Goal: Task Accomplishment & Management: Manage account settings

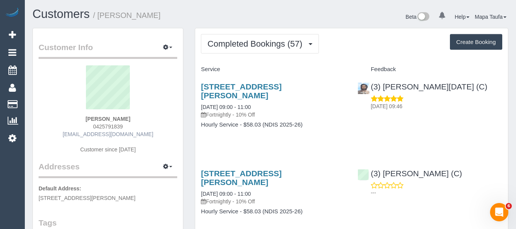
drag, startPoint x: 146, startPoint y: 136, endPoint x: 79, endPoint y: 134, distance: 66.9
click at [79, 134] on div "Kaylene Hill 0425791839 narellejan38@gmail.com Customer since 2023" at bounding box center [108, 113] width 139 height 96
copy link "narellejan38@gmail.com"
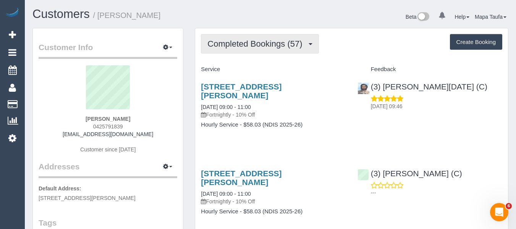
click at [268, 44] on span "Completed Bookings (57)" at bounding box center [256, 44] width 99 height 10
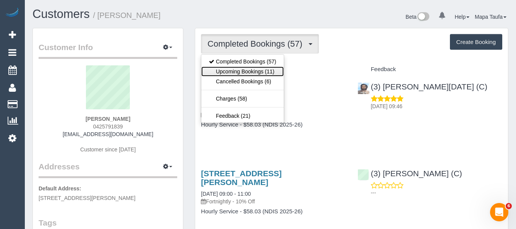
click at [264, 70] on link "Upcoming Bookings (11)" at bounding box center [242, 71] width 83 height 10
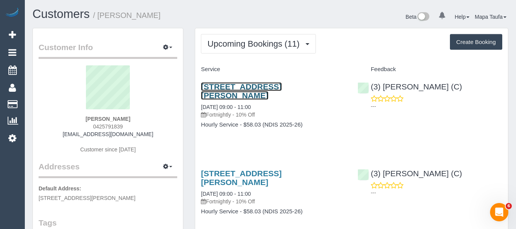
click at [242, 84] on link "38 Slattery St, Werribee, VIC 3030" at bounding box center [241, 91] width 81 height 18
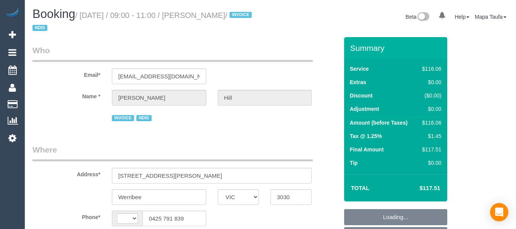
select select "VIC"
select select "string:AU"
select select "object:527"
select select "number:28"
select select "number:14"
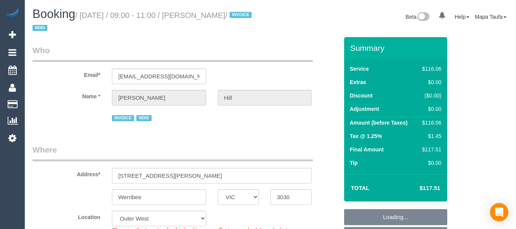
select select "number:19"
select select "number:36"
select select "number:35"
select select "number:26"
select select "object:737"
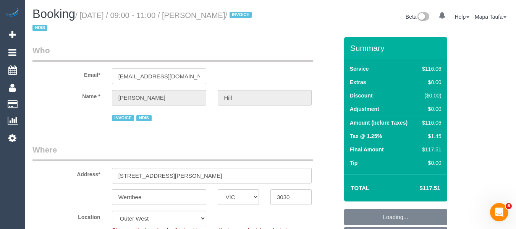
scroll to position [1296, 0]
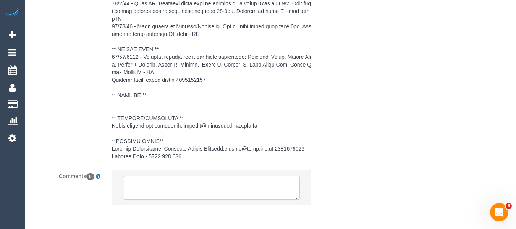
click at [214, 183] on textarea at bounding box center [212, 188] width 177 height 24
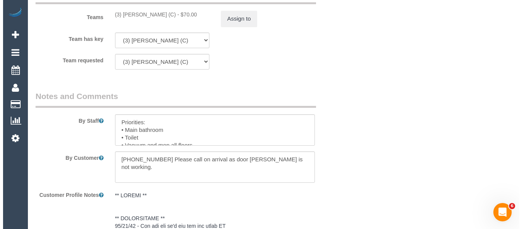
scroll to position [990, 0]
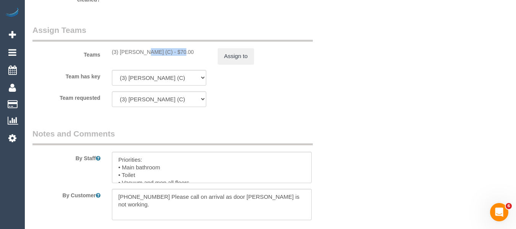
drag, startPoint x: 158, startPoint y: 55, endPoint x: 120, endPoint y: 54, distance: 38.6
click at [120, 54] on div "(3) Goswin Kanta (C) - $70.00" at bounding box center [159, 52] width 94 height 8
copy div "Goswin Kanta ("
click at [245, 57] on button "Assign to" at bounding box center [236, 56] width 37 height 16
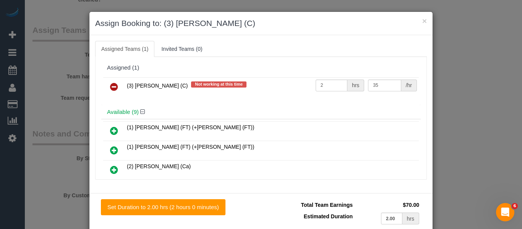
click at [110, 87] on icon at bounding box center [114, 86] width 8 height 9
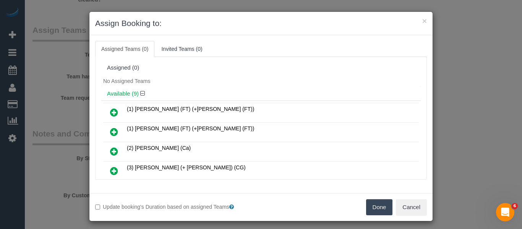
click at [376, 209] on button "Done" at bounding box center [379, 207] width 27 height 16
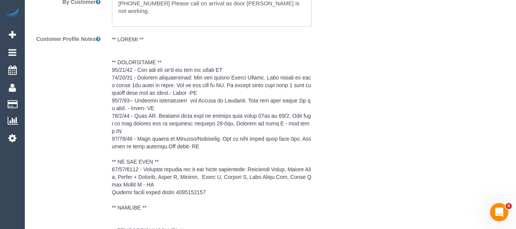
scroll to position [1334, 0]
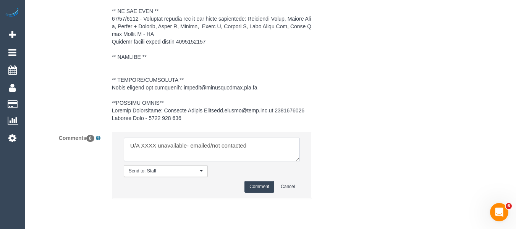
click at [160, 144] on textarea at bounding box center [212, 150] width 177 height 24
click at [150, 146] on textarea at bounding box center [212, 150] width 177 height 24
paste textarea "Goswin Kanta ("
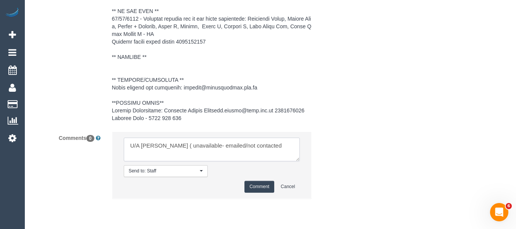
drag, startPoint x: 236, startPoint y: 143, endPoint x: 296, endPoint y: 145, distance: 60.4
click at [296, 145] on textarea at bounding box center [212, 150] width 177 height 24
type textarea "U/A Goswin Kanta ( unavailable- emailed"
click at [258, 185] on button "Comment" at bounding box center [260, 187] width 30 height 12
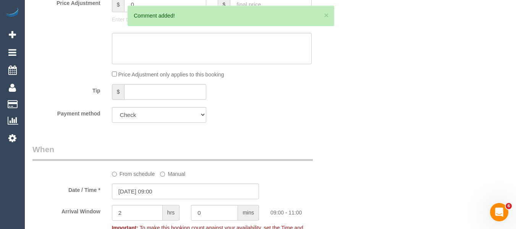
scroll to position [141, 0]
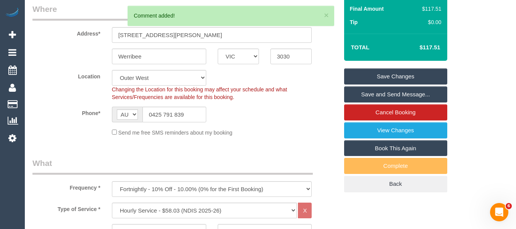
click at [381, 71] on link "Save Changes" at bounding box center [395, 76] width 103 height 16
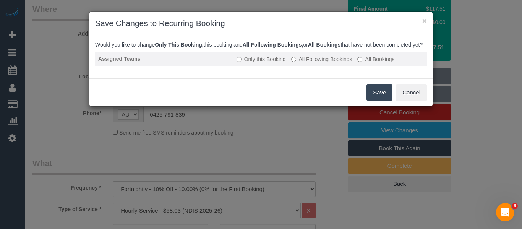
click at [311, 66] on td "Only this Booking All Following Bookings All Bookings" at bounding box center [329, 59] width 193 height 14
click at [316, 63] on label "All Following Bookings" at bounding box center [321, 59] width 61 height 8
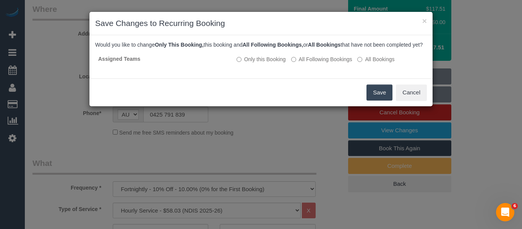
click at [371, 96] on button "Save" at bounding box center [379, 92] width 26 height 16
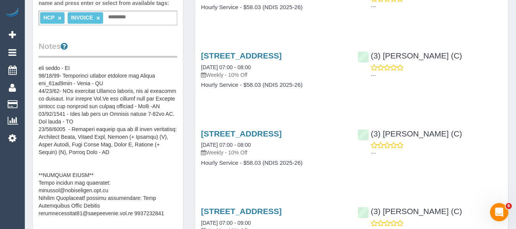
scroll to position [306, 0]
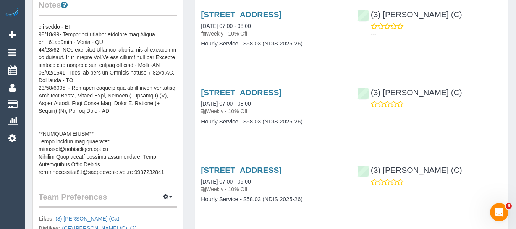
click at [122, 164] on pre at bounding box center [108, 99] width 139 height 153
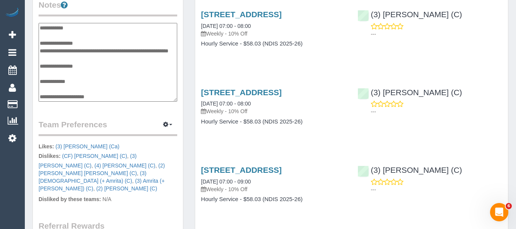
scroll to position [359, 0]
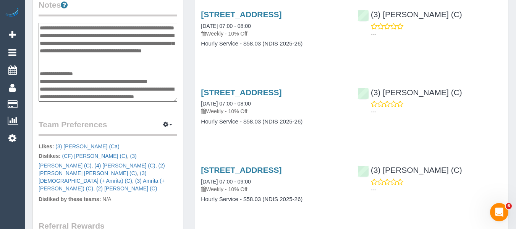
drag, startPoint x: 131, startPoint y: 89, endPoint x: 125, endPoint y: 89, distance: 6.1
click at [113, 89] on textarea at bounding box center [108, 62] width 139 height 79
click at [140, 89] on textarea at bounding box center [108, 62] width 139 height 79
drag, startPoint x: 135, startPoint y: 88, endPoint x: 41, endPoint y: 92, distance: 94.4
click at [41, 92] on textarea at bounding box center [108, 62] width 139 height 79
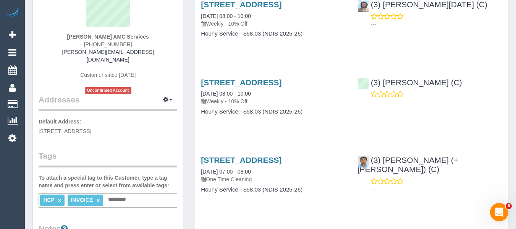
scroll to position [38, 0]
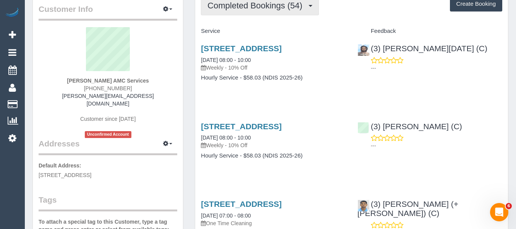
click at [244, 2] on span "Completed Bookings (54)" at bounding box center [256, 6] width 99 height 10
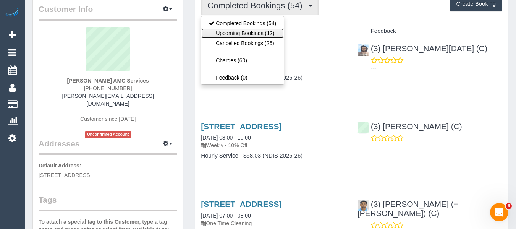
click at [246, 31] on link "Upcoming Bookings (12)" at bounding box center [242, 33] width 83 height 10
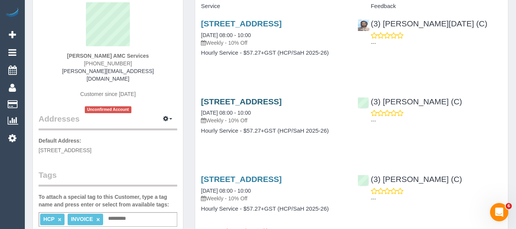
scroll to position [76, 0]
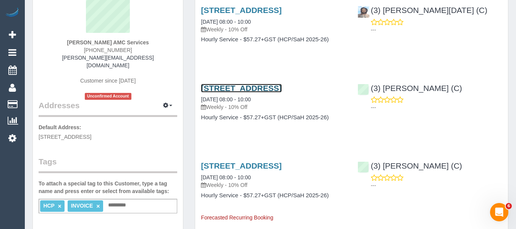
click at [241, 87] on link "9 Kurrajong Road, Delahey, VIC 3037" at bounding box center [241, 88] width 81 height 9
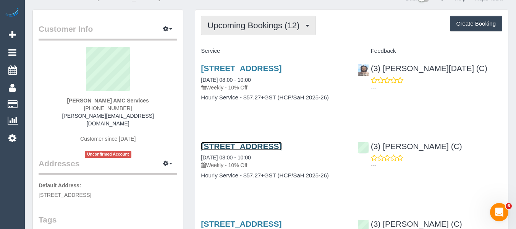
scroll to position [0, 0]
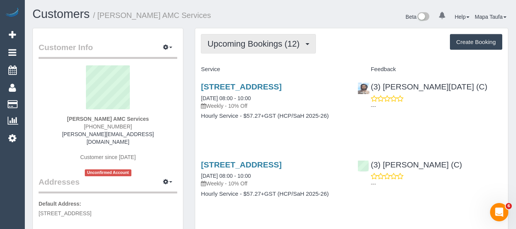
click at [249, 45] on span "Upcoming Bookings (12)" at bounding box center [255, 44] width 96 height 10
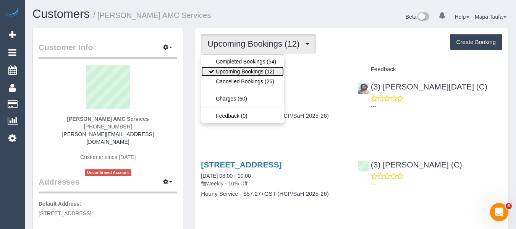
click at [243, 71] on link "Upcoming Bookings (12)" at bounding box center [242, 71] width 83 height 10
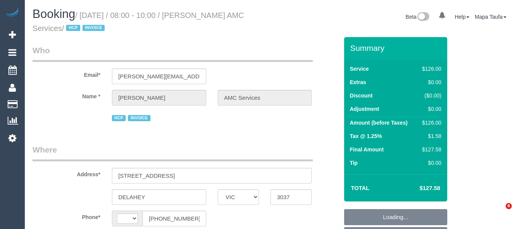
select select "VIC"
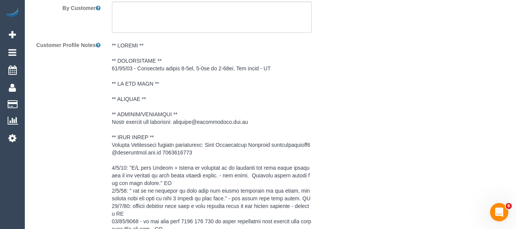
select select "string:AU"
select select "object:525"
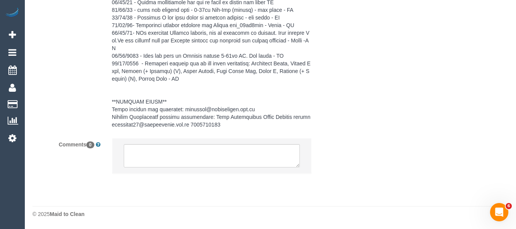
select select "120"
click at [209, 159] on textarea at bounding box center [212, 156] width 177 height 24
select select "object:605"
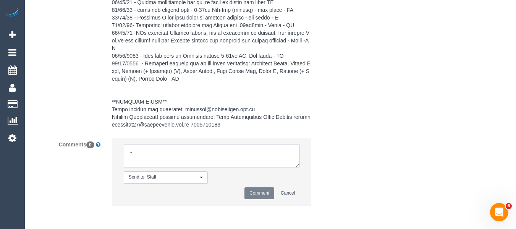
type textarea "-4"
select select "number:28"
select select "number:14"
select select "number:18"
select select "number:36"
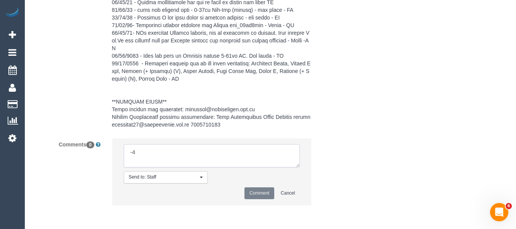
select select "number:35"
select select "number:12"
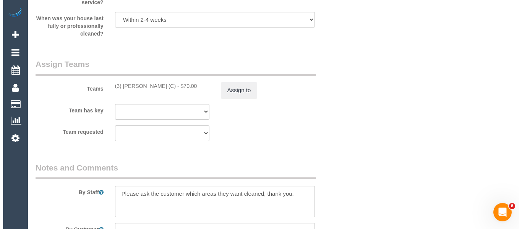
scroll to position [953, 0]
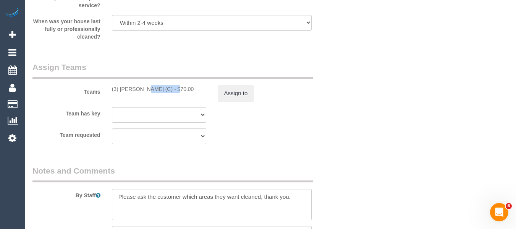
drag, startPoint x: 153, startPoint y: 89, endPoint x: 120, endPoint y: 89, distance: 33.2
click at [120, 89] on div "(3) Goswin Kanta (C) - $70.00" at bounding box center [159, 89] width 94 height 8
copy div "Goswin Kanta"
click at [233, 90] on button "Assign to" at bounding box center [236, 93] width 37 height 16
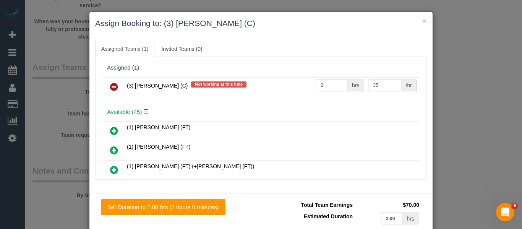
click at [112, 86] on icon at bounding box center [114, 86] width 8 height 9
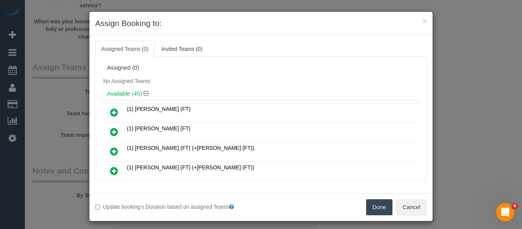
click at [379, 209] on button "Done" at bounding box center [379, 207] width 27 height 16
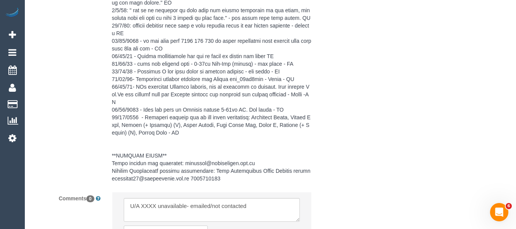
scroll to position [1443, 0]
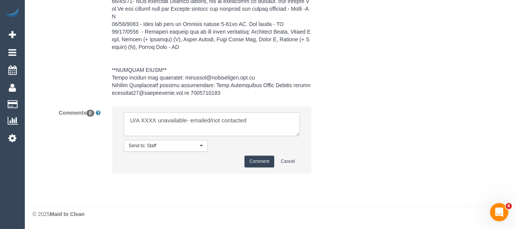
click at [159, 124] on textarea at bounding box center [212, 124] width 177 height 24
click at [149, 122] on textarea at bounding box center [212, 124] width 177 height 24
paste textarea "Goswin Kanta"
drag, startPoint x: 240, startPoint y: 120, endPoint x: 311, endPoint y: 121, distance: 71.1
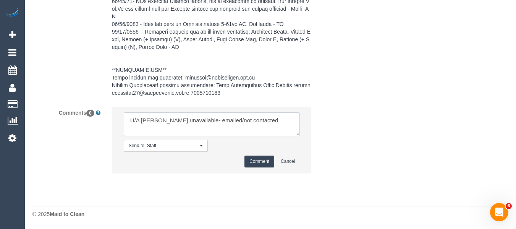
click at [311, 121] on li "Send to: Staff Nothing selected Send to: Staff Send to: Customer Send to: Team …" at bounding box center [211, 140] width 199 height 66
type textarea "U/A Goswin Kanta unavailable- emailed"
click at [264, 165] on button "Comment" at bounding box center [260, 162] width 30 height 12
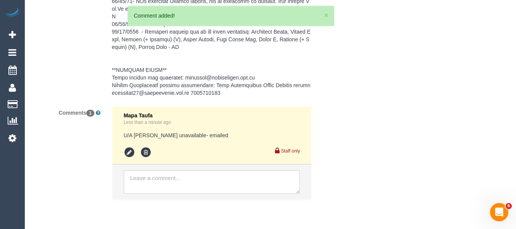
drag, startPoint x: 516, startPoint y: 202, endPoint x: 511, endPoint y: 161, distance: 41.5
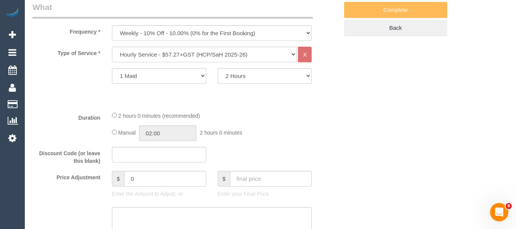
scroll to position [182, 0]
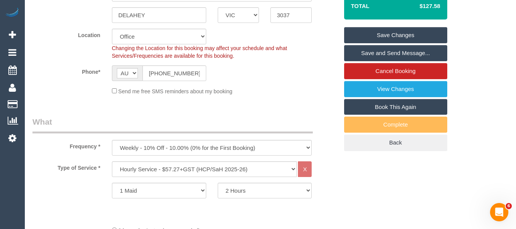
click at [388, 34] on link "Save Changes" at bounding box center [395, 35] width 103 height 16
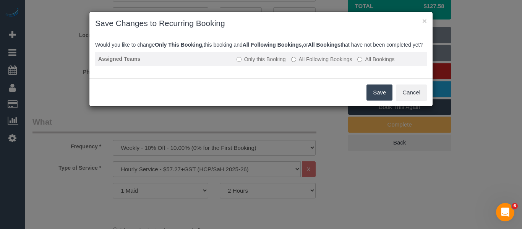
click at [313, 66] on td "Only this Booking All Following Bookings All Bookings" at bounding box center [329, 59] width 193 height 14
click at [314, 63] on label "All Following Bookings" at bounding box center [321, 59] width 61 height 8
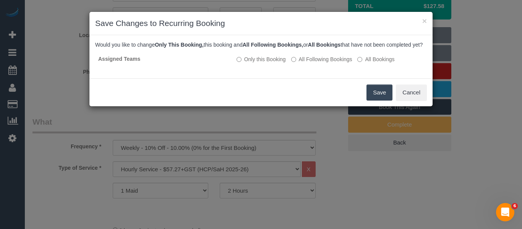
click at [369, 97] on button "Save" at bounding box center [379, 92] width 26 height 16
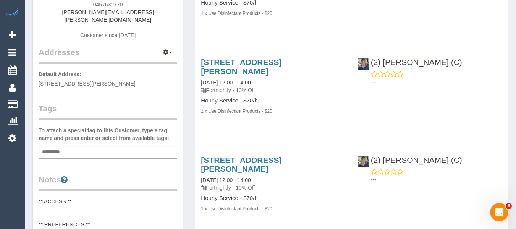
scroll to position [38, 0]
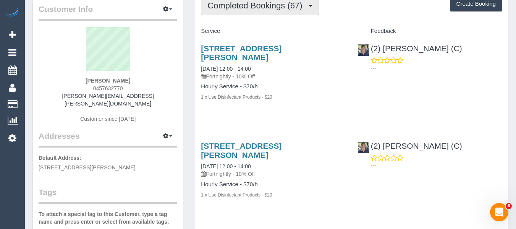
click at [240, 8] on span "Completed Bookings (67)" at bounding box center [256, 6] width 99 height 10
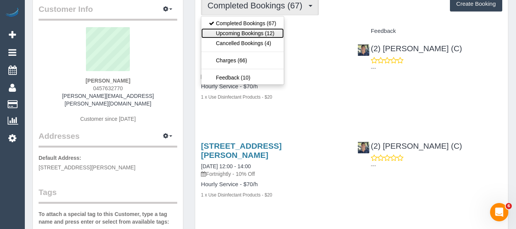
click at [240, 32] on link "Upcoming Bookings (12)" at bounding box center [242, 33] width 83 height 10
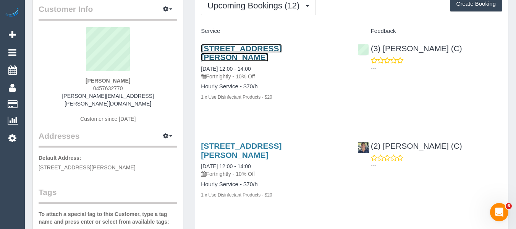
click at [244, 45] on link "[STREET_ADDRESS][PERSON_NAME]" at bounding box center [241, 53] width 81 height 18
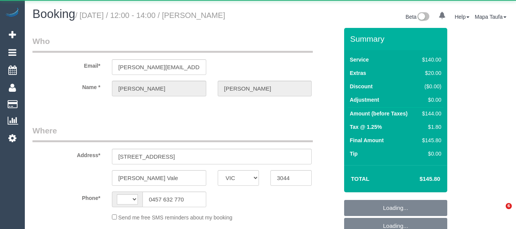
select select "VIC"
select select "object:281"
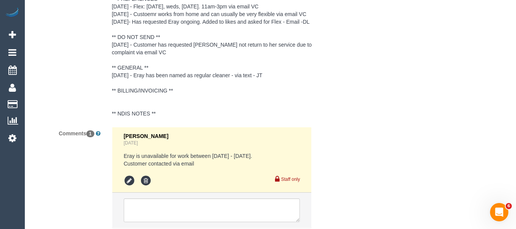
select select "string:AU"
select select "string:stripe-pm_1N6l9d2GScqysDRVVVGljVnU"
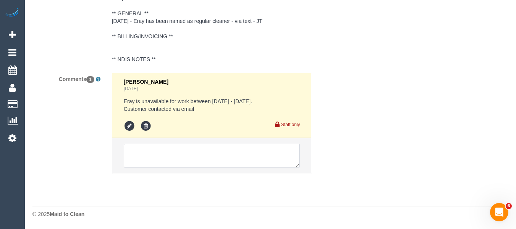
click at [169, 163] on textarea at bounding box center [212, 156] width 177 height 24
select select "spot3"
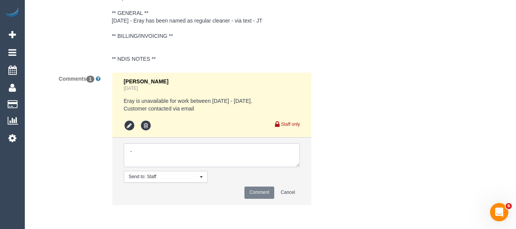
type textarea "-4"
select select "number:29"
select select "number:14"
select select "number:19"
select select "number:22"
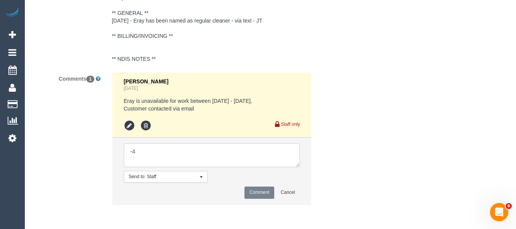
select select "number:35"
select select "number:26"
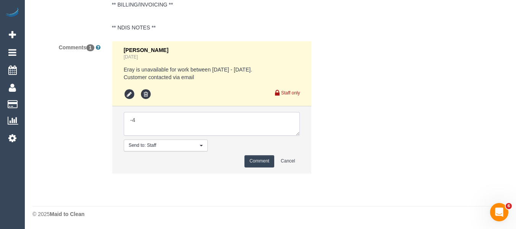
type textarea "U/A XXXX unavailable- emailed/not contacted"
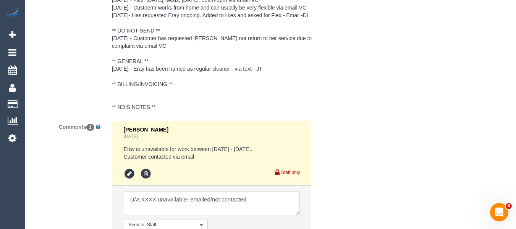
select select "object:1614"
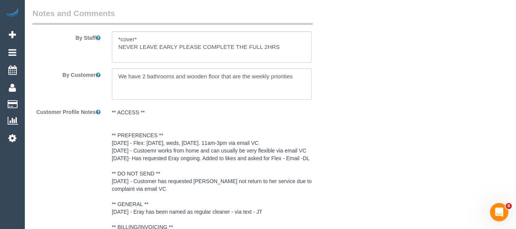
select select "spot19"
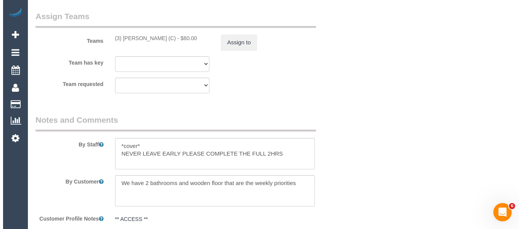
scroll to position [1174, 0]
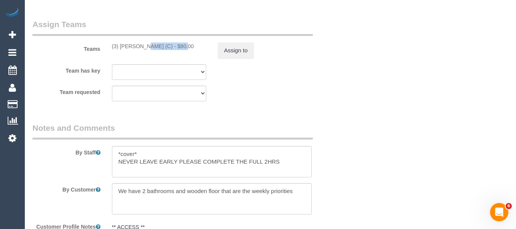
drag, startPoint x: 160, startPoint y: 47, endPoint x: 120, endPoint y: 47, distance: 39.7
click at [118, 47] on div "(3) Goswin Kanta (C) - $80.00" at bounding box center [159, 46] width 94 height 8
copy div "Goswin Kanta (C"
click at [239, 55] on button "Assign to" at bounding box center [236, 50] width 37 height 16
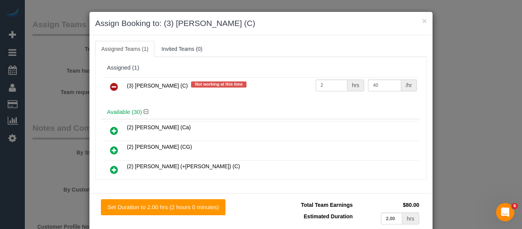
click at [105, 88] on td at bounding box center [114, 86] width 22 height 19
drag, startPoint x: 111, startPoint y: 88, endPoint x: 146, endPoint y: 103, distance: 38.5
click at [111, 88] on icon at bounding box center [114, 86] width 8 height 9
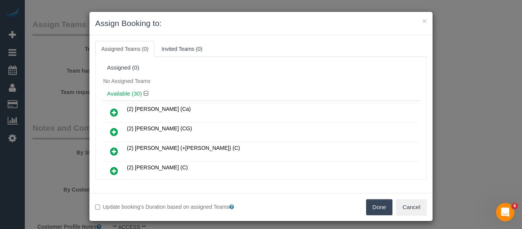
click at [378, 210] on button "Done" at bounding box center [379, 207] width 27 height 16
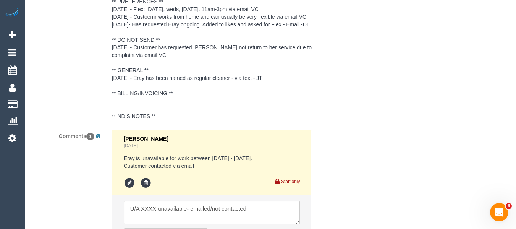
scroll to position [1511, 0]
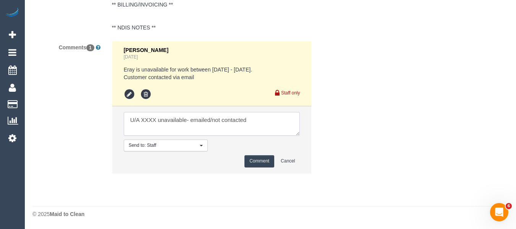
click at [145, 124] on textarea at bounding box center [212, 124] width 177 height 24
paste textarea "Goswin Kanta (C"
drag, startPoint x: 242, startPoint y: 119, endPoint x: 220, endPoint y: 119, distance: 21.8
click at [220, 119] on textarea at bounding box center [212, 124] width 177 height 24
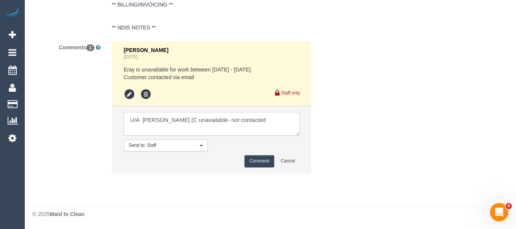
type textarea "U/A Goswin Kanta (C unavailable- not contacted"
click at [254, 163] on button "Comment" at bounding box center [260, 161] width 30 height 12
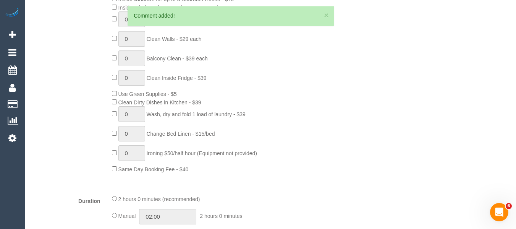
scroll to position [181, 0]
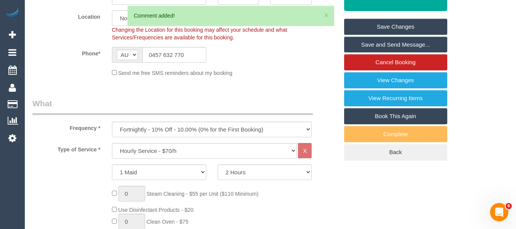
click at [364, 26] on link "Save Changes" at bounding box center [395, 27] width 103 height 16
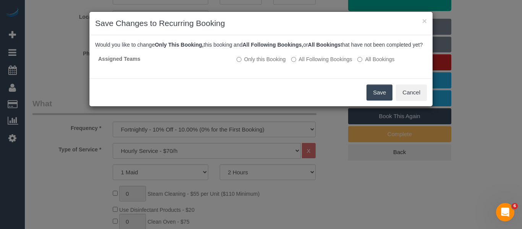
click at [378, 98] on button "Save" at bounding box center [379, 92] width 26 height 16
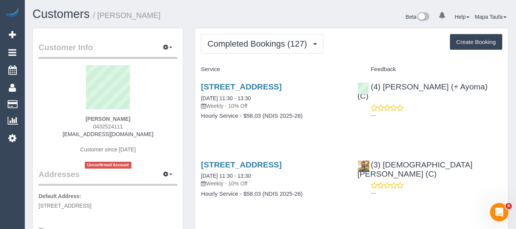
drag, startPoint x: 151, startPoint y: 133, endPoint x: 75, endPoint y: 133, distance: 76.0
click at [75, 133] on div "[PERSON_NAME] 0432524111 [EMAIL_ADDRESS][DOMAIN_NAME] Customer since [DATE] Unc…" at bounding box center [108, 116] width 139 height 103
copy link "[EMAIL_ADDRESS][DOMAIN_NAME]"
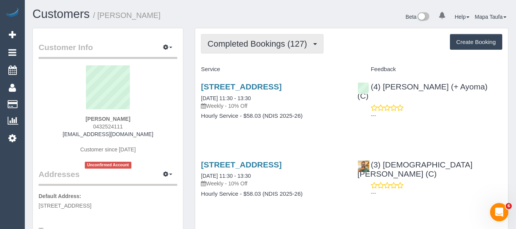
click at [237, 40] on span "Completed Bookings (127)" at bounding box center [258, 44] width 103 height 10
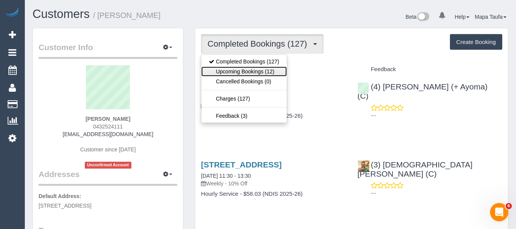
click at [246, 73] on link "Upcoming Bookings (12)" at bounding box center [244, 71] width 86 height 10
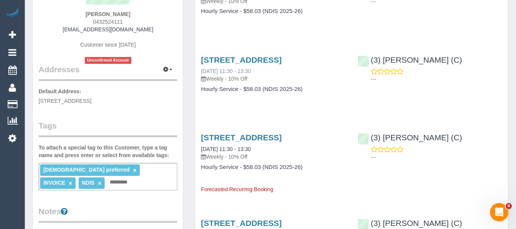
scroll to position [115, 0]
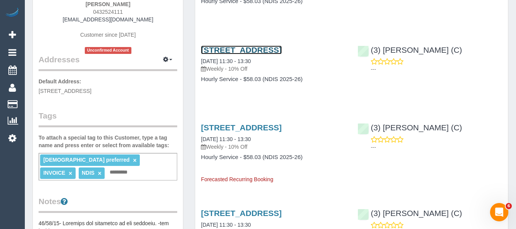
click at [240, 54] on link "[STREET_ADDRESS]" at bounding box center [241, 49] width 81 height 9
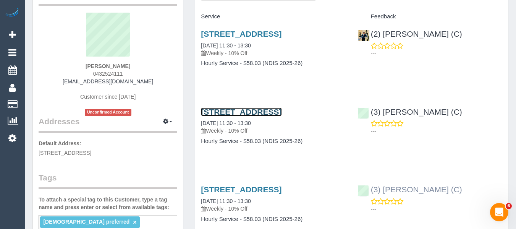
scroll to position [0, 0]
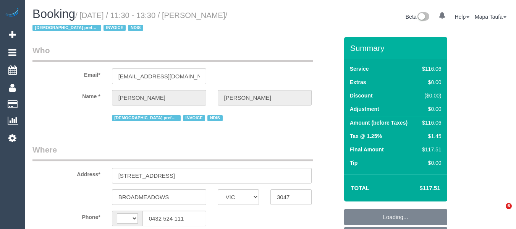
select select "VIC"
select select "object:282"
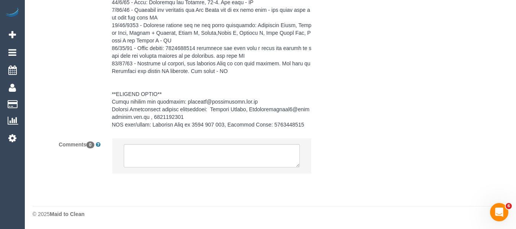
select select "string:AU"
select select "number:27"
select select "number:14"
select select "number:19"
select select "number:25"
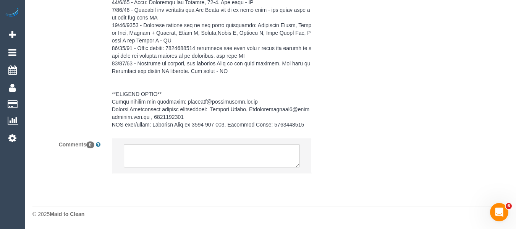
select select "number:34"
select select "object:741"
click at [194, 159] on textarea at bounding box center [212, 156] width 177 height 24
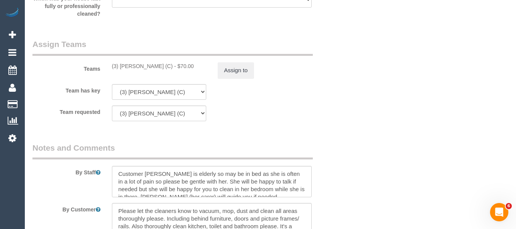
scroll to position [938, 0]
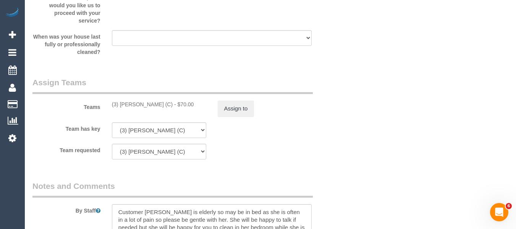
drag, startPoint x: 162, startPoint y: 105, endPoint x: 120, endPoint y: 104, distance: 41.3
click at [120, 104] on sui-booking-teams "Teams (3) Goswin Kanta (C) - $70.00 Assign to Team has key (3) Goswin Kanta (C)…" at bounding box center [185, 118] width 306 height 83
drag, startPoint x: 120, startPoint y: 104, endPoint x: 163, endPoint y: 108, distance: 43.0
click at [163, 108] on div "(3) Goswin Kanta (C) - $70.00" at bounding box center [159, 104] width 94 height 8
copy div "Goswin Kanta (C)"
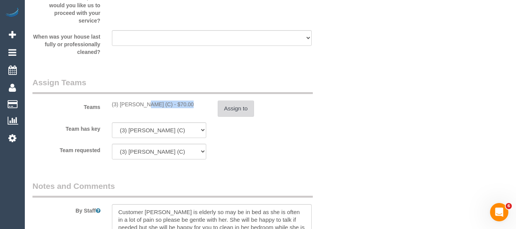
click at [238, 110] on button "Assign to" at bounding box center [236, 108] width 37 height 16
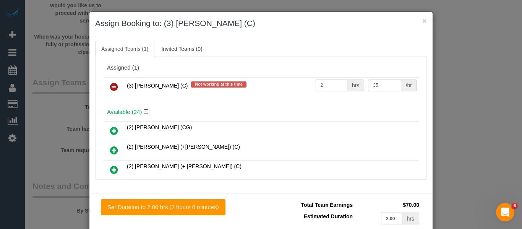
click at [105, 84] on link at bounding box center [114, 86] width 18 height 15
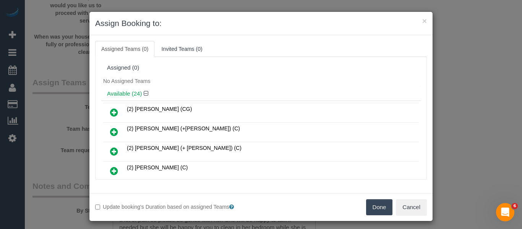
click at [371, 206] on button "Done" at bounding box center [379, 207] width 27 height 16
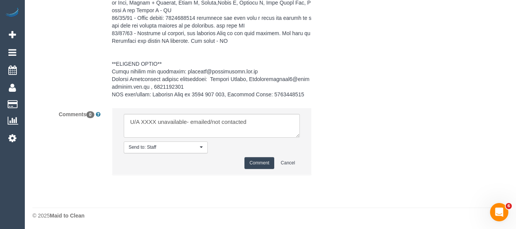
scroll to position [1314, 0]
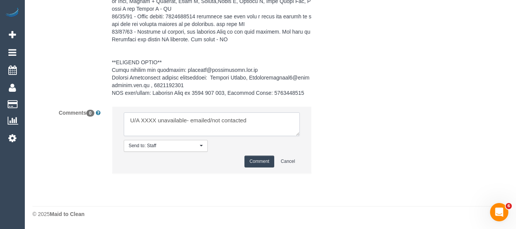
click at [148, 124] on textarea at bounding box center [212, 124] width 177 height 24
paste textarea "Goswin Kanta (C)"
drag, startPoint x: 244, startPoint y: 120, endPoint x: 336, endPoint y: 123, distance: 91.7
click at [336, 123] on div "Comments 0 Send to: Staff Nothing selected Send to: Staff Send to: Customer Sen…" at bounding box center [185, 143] width 317 height 75
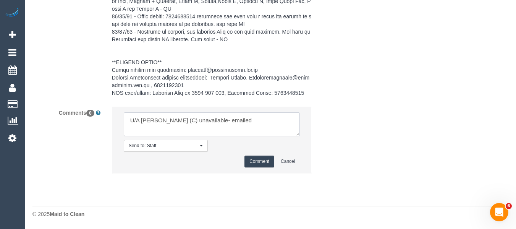
type textarea "U/A Goswin Kanta (C) unavailable- emailed"
click at [254, 160] on button "Comment" at bounding box center [260, 162] width 30 height 12
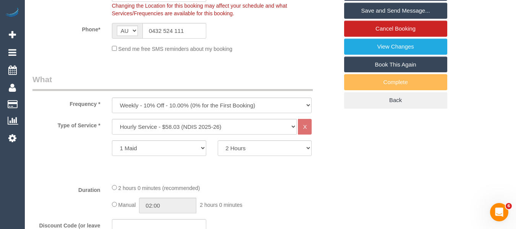
scroll to position [115, 0]
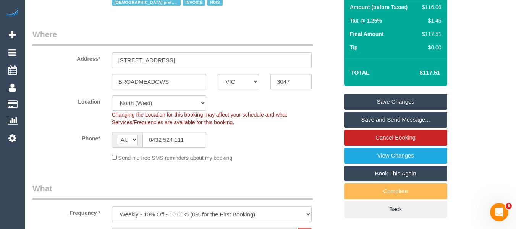
click at [402, 98] on link "Save Changes" at bounding box center [395, 102] width 103 height 16
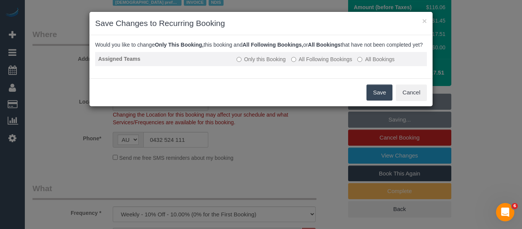
click at [300, 63] on label "All Following Bookings" at bounding box center [321, 59] width 61 height 8
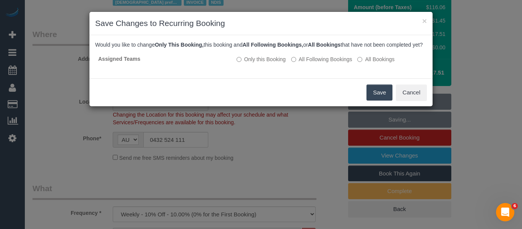
click at [369, 99] on button "Save" at bounding box center [379, 92] width 26 height 16
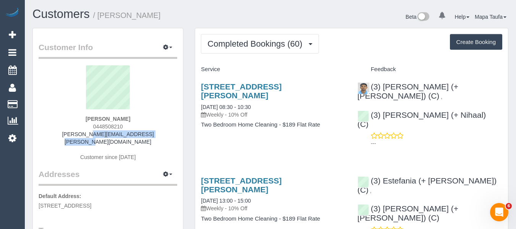
drag, startPoint x: 95, startPoint y: 135, endPoint x: 68, endPoint y: 134, distance: 26.8
click at [68, 133] on div "[PERSON_NAME] 0448508210 [PERSON_NAME][EMAIL_ADDRESS][PERSON_NAME][DOMAIN_NAME]…" at bounding box center [108, 116] width 139 height 103
copy link "[PERSON_NAME][EMAIL_ADDRESS][PERSON_NAME][DOMAIN_NAME]"
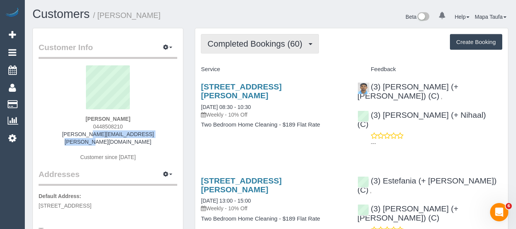
click at [279, 36] on button "Completed Bookings (60)" at bounding box center [260, 43] width 118 height 19
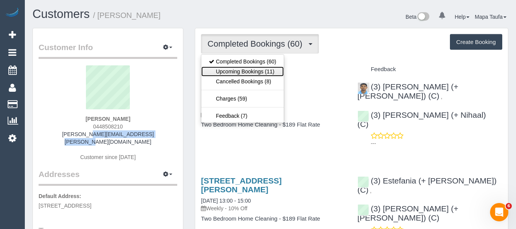
click at [267, 71] on link "Upcoming Bookings (11)" at bounding box center [242, 71] width 83 height 10
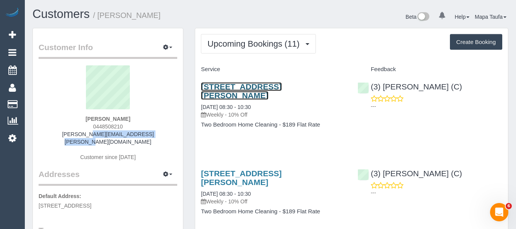
click at [232, 87] on link "[STREET_ADDRESS][PERSON_NAME]" at bounding box center [241, 91] width 81 height 18
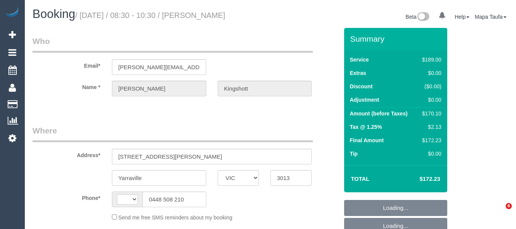
select select "VIC"
select select "string:AU"
select select "object:528"
select select "string:stripe-pm_1RBOiR2GScqysDRVwOgLJOSd"
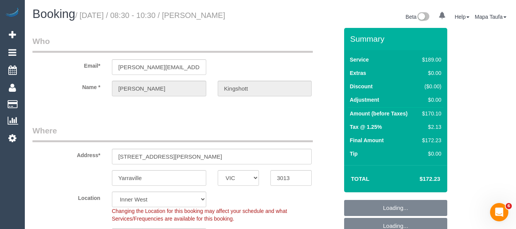
select select "object:777"
select select "number:27"
select select "number:14"
select select "number:19"
select select "number:36"
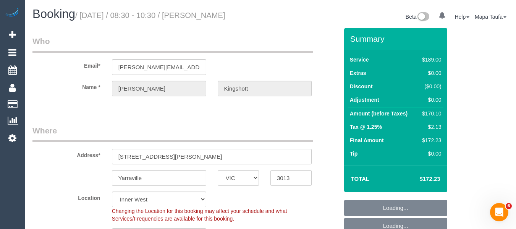
select select "number:34"
select select "number:11"
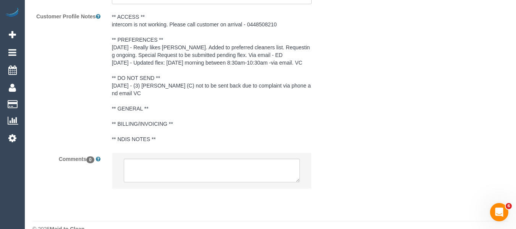
scroll to position [1434, 0]
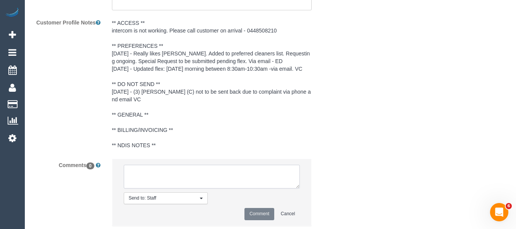
click at [220, 167] on textarea at bounding box center [212, 177] width 177 height 24
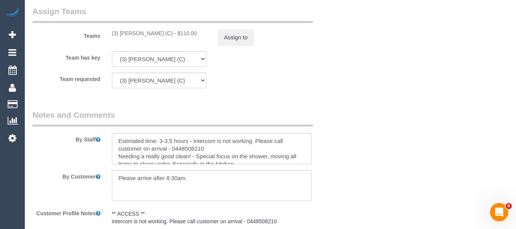
scroll to position [1243, 0]
type textarea "U/A XXXX unavailable- emailed/not contacted"
drag, startPoint x: 156, startPoint y: 34, endPoint x: 121, endPoint y: 34, distance: 35.2
click at [121, 34] on div "(3) Goswin Kanta (C) - $110.00" at bounding box center [159, 34] width 94 height 8
copy div "[PERSON_NAME] ("
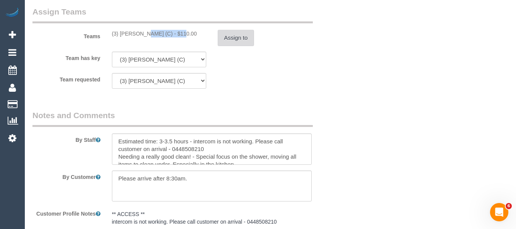
click at [233, 39] on button "Assign to" at bounding box center [236, 38] width 37 height 16
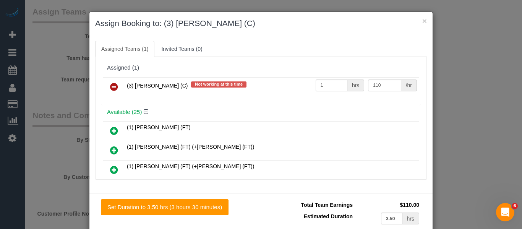
click at [112, 86] on icon at bounding box center [114, 86] width 8 height 9
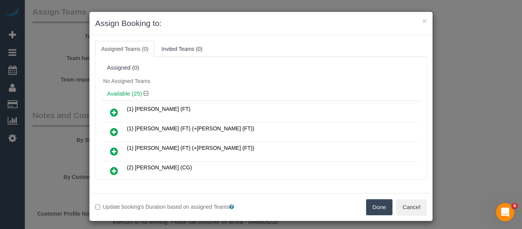
click at [380, 207] on button "Done" at bounding box center [379, 207] width 27 height 16
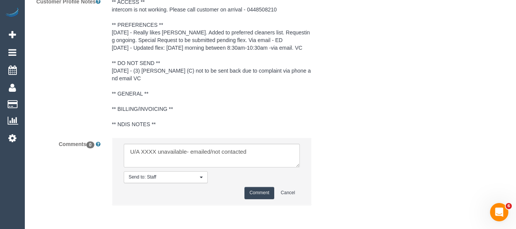
scroll to position [1487, 0]
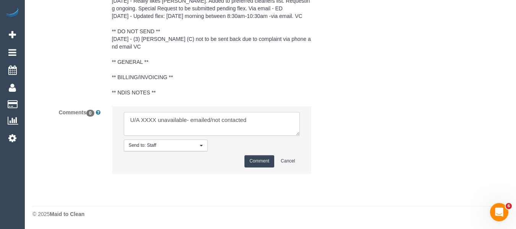
click at [146, 116] on textarea at bounding box center [212, 124] width 177 height 24
paste textarea "Goswin Kanta ("
drag, startPoint x: 235, startPoint y: 118, endPoint x: 340, endPoint y: 118, distance: 104.7
click at [340, 118] on div "Comments 0 Send to: Staff Nothing selected Send to: Staff Send to: Customer Sen…" at bounding box center [185, 143] width 317 height 75
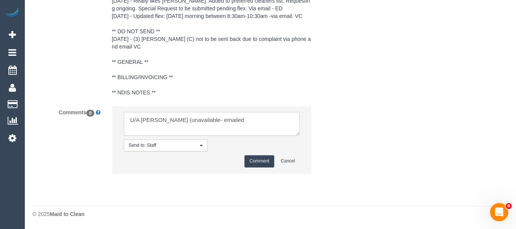
type textarea "U/A Goswin Kanta (unavailable- emailed"
click at [259, 157] on button "Comment" at bounding box center [260, 161] width 30 height 12
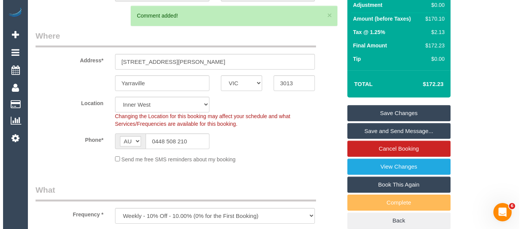
scroll to position [0, 0]
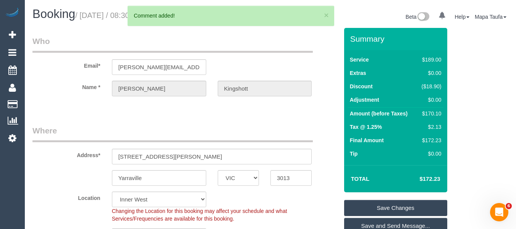
click at [379, 205] on link "Save Changes" at bounding box center [395, 208] width 103 height 16
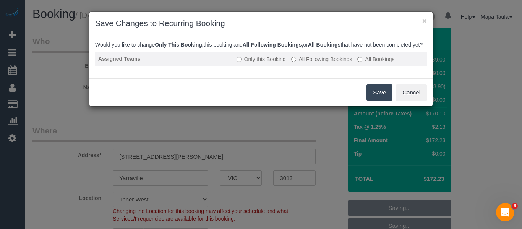
click at [321, 63] on label "All Following Bookings" at bounding box center [321, 59] width 61 height 8
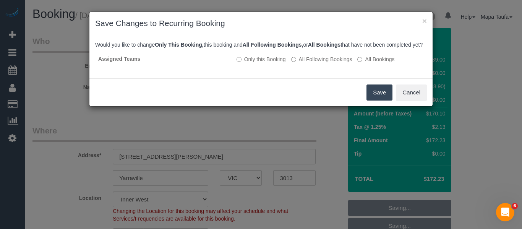
drag, startPoint x: 375, startPoint y: 99, endPoint x: 327, endPoint y: 184, distance: 98.2
click at [375, 99] on button "Save" at bounding box center [379, 92] width 26 height 16
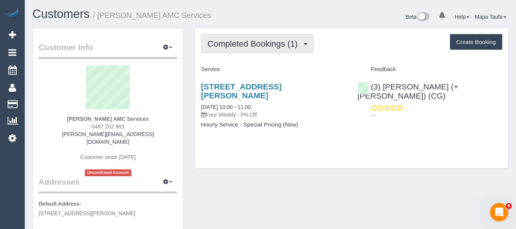
click at [256, 44] on span "Completed Bookings (1)" at bounding box center [254, 44] width 94 height 10
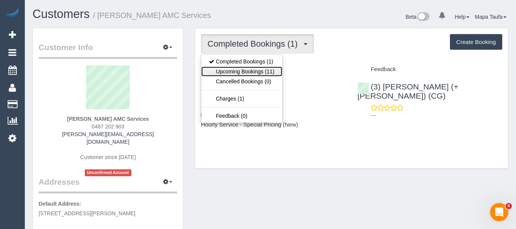
click at [264, 70] on link "Upcoming Bookings (11)" at bounding box center [241, 71] width 81 height 10
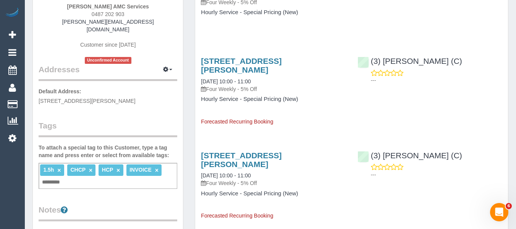
scroll to position [38, 0]
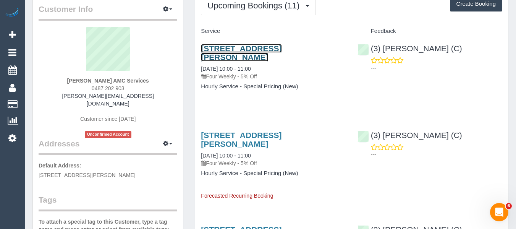
click at [220, 50] on link "64 Charles Street, St Albans, VIC 3021" at bounding box center [241, 53] width 81 height 18
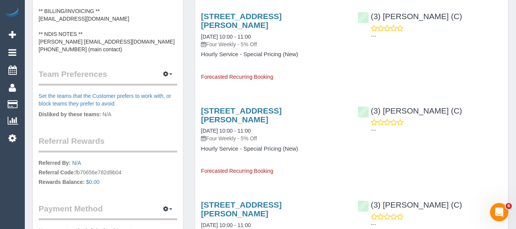
scroll to position [344, 0]
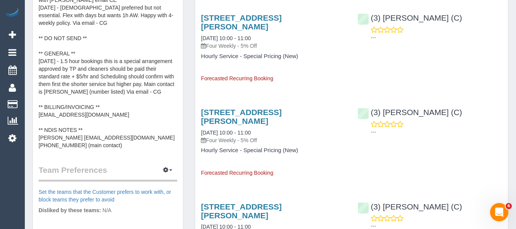
click at [122, 131] on pre "** ACCESS ** ** PREFERENCES ** 09/09/2025 - Goswin named as regular as per SC d…" at bounding box center [108, 72] width 139 height 153
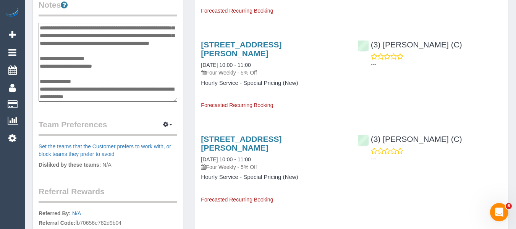
scroll to position [267, 0]
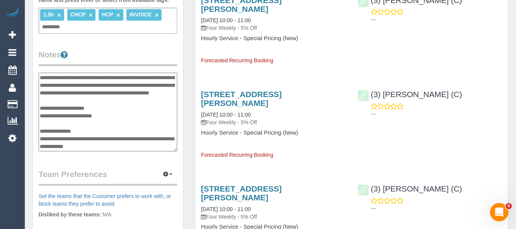
drag, startPoint x: 110, startPoint y: 130, endPoint x: 40, endPoint y: 132, distance: 69.9
click at [40, 132] on textarea "**********" at bounding box center [108, 112] width 139 height 79
click at [131, 168] on legend "Team Preferences Manage Preferences" at bounding box center [108, 176] width 139 height 17
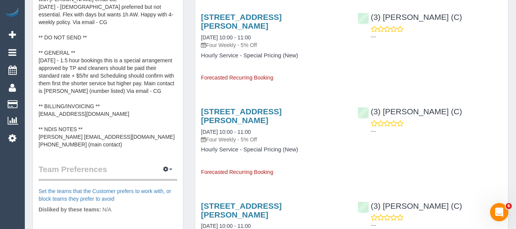
scroll to position [344, 0]
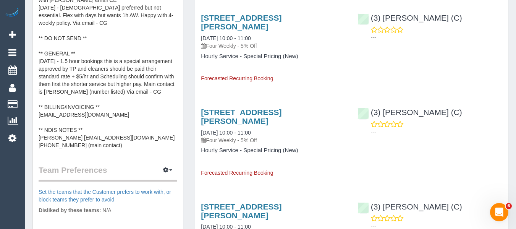
click at [120, 120] on pre "** ACCESS ** ** PREFERENCES ** 09/09/2025 - Goswin named as regular as per SC d…" at bounding box center [108, 72] width 139 height 153
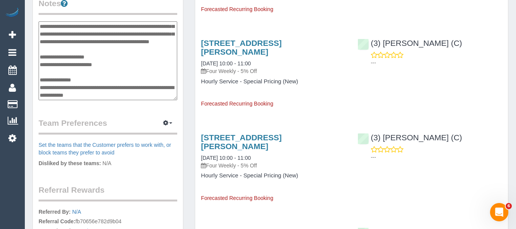
scroll to position [306, 0]
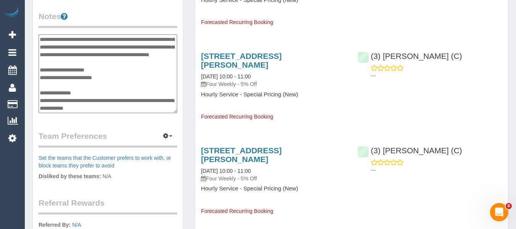
drag, startPoint x: 132, startPoint y: 94, endPoint x: 39, endPoint y: 94, distance: 93.2
click at [37, 93] on div "Customer Info Edit Contact Info Send Message Email Preferences Special Sales Ta…" at bounding box center [108, 20] width 150 height 595
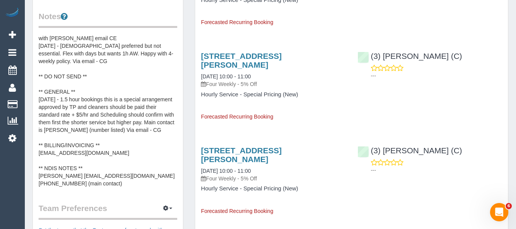
click at [131, 125] on pre "** ACCESS ** ** PREFERENCES ** 09/09/2025 - Goswin named as regular as per SC d…" at bounding box center [108, 110] width 139 height 153
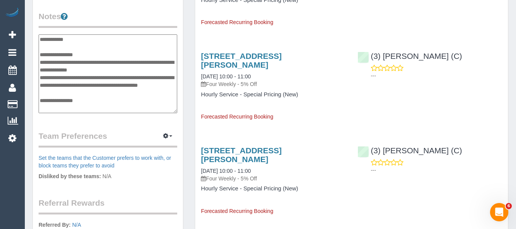
scroll to position [122, 0]
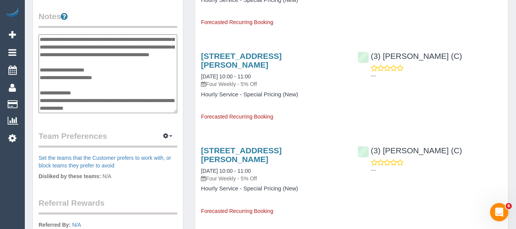
drag, startPoint x: 131, startPoint y: 93, endPoint x: 40, endPoint y: 93, distance: 90.2
click at [40, 93] on textarea "**********" at bounding box center [108, 73] width 139 height 79
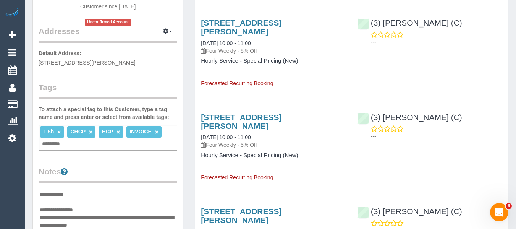
scroll to position [38, 0]
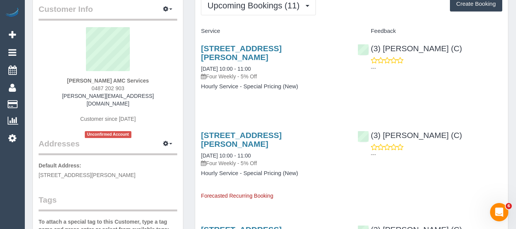
drag, startPoint x: 182, startPoint y: 100, endPoint x: 151, endPoint y: 93, distance: 31.6
drag, startPoint x: 53, startPoint y: 78, endPoint x: 115, endPoint y: 79, distance: 62.3
click at [116, 79] on div "Joseph MONTEBELLO AMC Services 0487 202 903 joseph.amcservices@fake.com Custome…" at bounding box center [108, 82] width 139 height 111
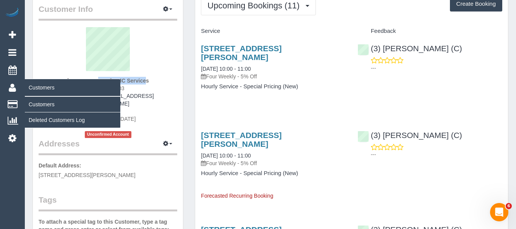
copy strong "Joseph MONTEBELL"
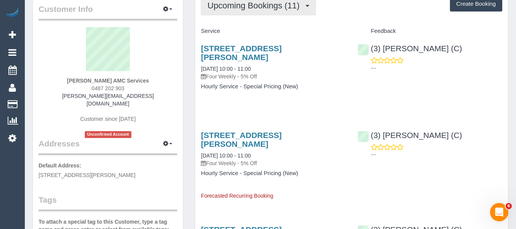
click at [261, 7] on span "Upcoming Bookings (11)" at bounding box center [255, 6] width 96 height 10
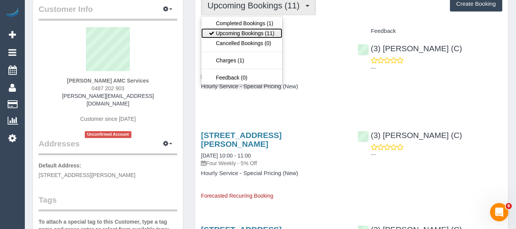
click at [256, 31] on link "Upcoming Bookings (11)" at bounding box center [241, 33] width 81 height 10
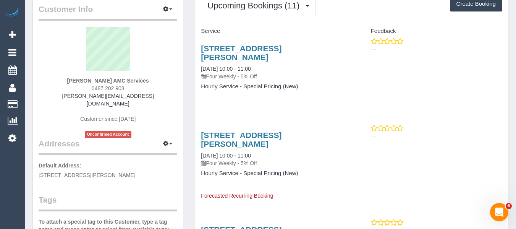
scroll to position [191, 0]
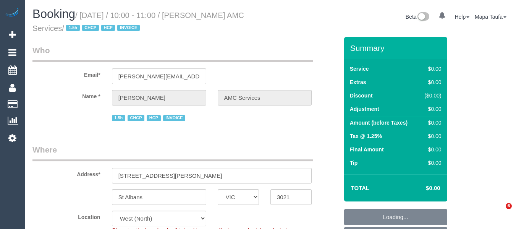
select select "VIC"
select select "object:1358"
select select "120"
select select "number:28"
select select "number:14"
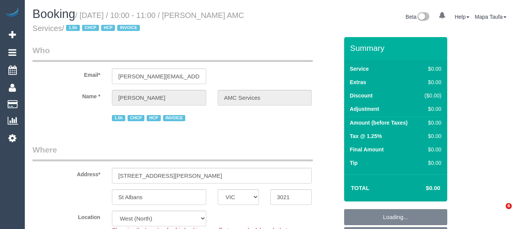
select select "number:19"
select select "number:25"
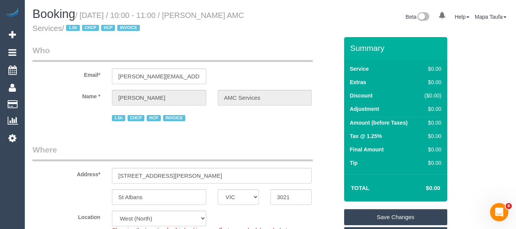
scroll to position [1259, 0]
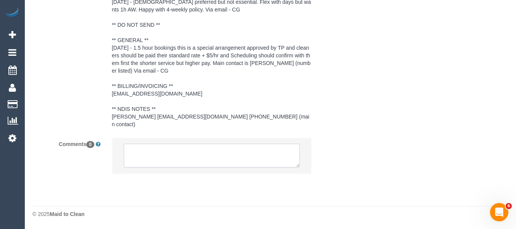
click at [143, 150] on textarea at bounding box center [212, 156] width 177 height 24
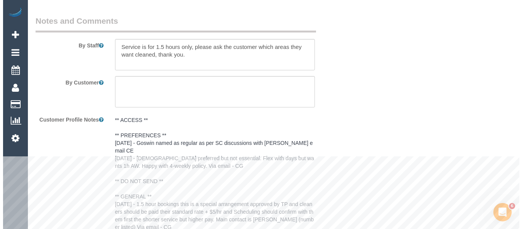
scroll to position [992, 0]
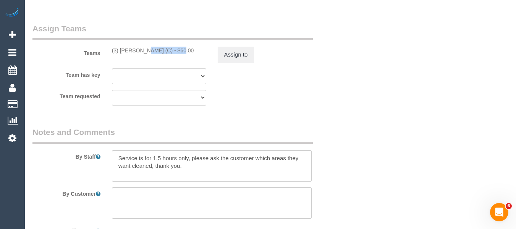
drag, startPoint x: 151, startPoint y: 50, endPoint x: 120, endPoint y: 49, distance: 30.2
click at [120, 49] on div "(3) [PERSON_NAME] (C) - $60.00" at bounding box center [159, 51] width 94 height 8
copy div "[PERSON_NAME] ("
click at [222, 53] on button "Assign to" at bounding box center [236, 55] width 37 height 16
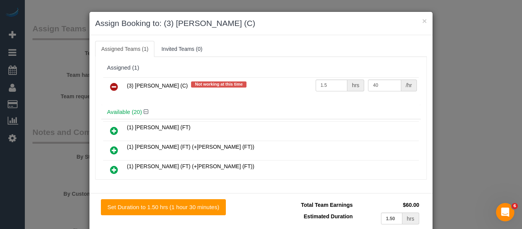
click at [112, 88] on icon at bounding box center [114, 86] width 8 height 9
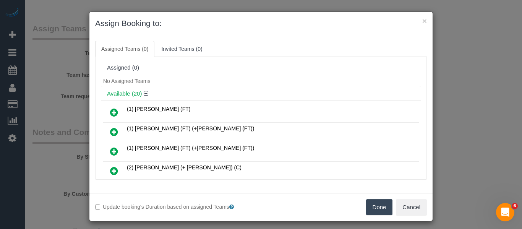
click at [371, 207] on button "Done" at bounding box center [379, 207] width 27 height 16
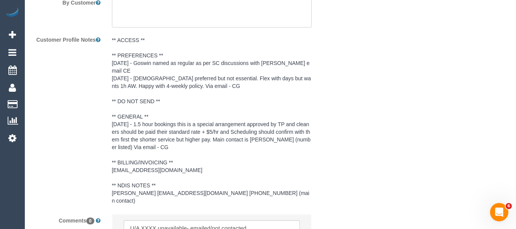
scroll to position [1291, 0]
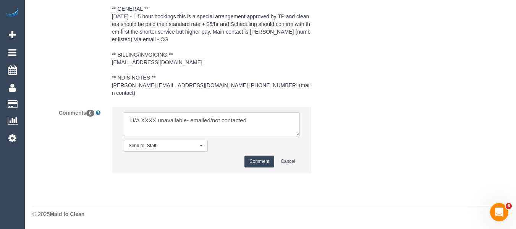
click at [140, 118] on textarea at bounding box center [212, 124] width 177 height 24
click at [147, 120] on textarea at bounding box center [212, 124] width 177 height 24
paste textarea "Goswin Kanta ("
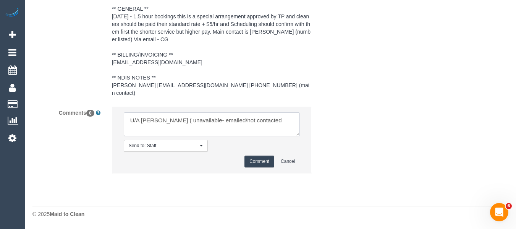
drag, startPoint x: 235, startPoint y: 121, endPoint x: 326, endPoint y: 123, distance: 90.2
click at [325, 123] on div "Comments 0 Send to: Staff Nothing selected Send to: Staff Send to: Customer Sen…" at bounding box center [185, 143] width 317 height 75
type textarea "U/A Goswin Kanta ( unavailable- emailed"
click at [273, 159] on button "Comment" at bounding box center [260, 162] width 30 height 12
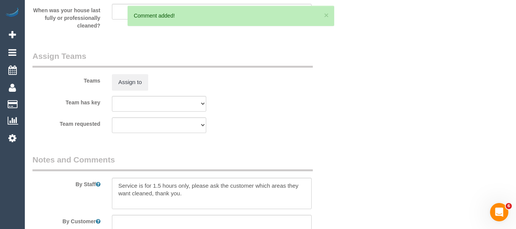
scroll to position [0, 0]
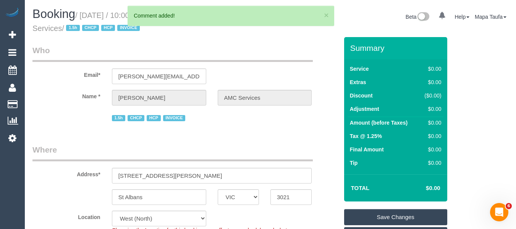
click at [376, 215] on link "Save Changes" at bounding box center [395, 217] width 103 height 16
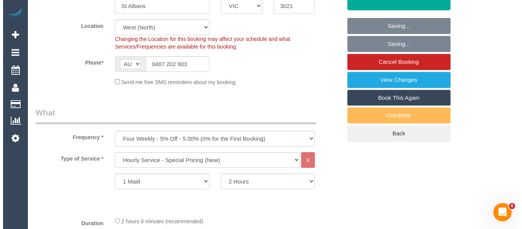
scroll to position [229, 0]
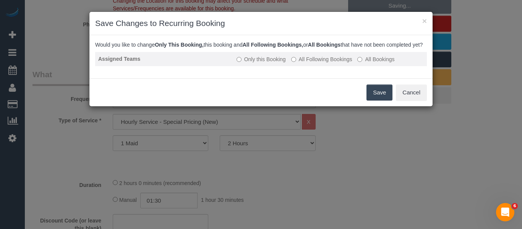
click at [305, 61] on td "Only this Booking All Following Bookings All Bookings" at bounding box center [329, 59] width 193 height 14
drag, startPoint x: 305, startPoint y: 66, endPoint x: 364, endPoint y: 93, distance: 64.6
click at [305, 63] on label "All Following Bookings" at bounding box center [321, 59] width 61 height 8
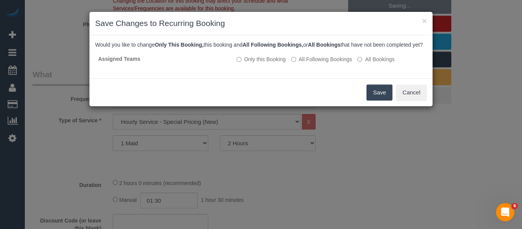
drag, startPoint x: 389, startPoint y: 102, endPoint x: 362, endPoint y: 103, distance: 26.8
click at [389, 100] on button "Save" at bounding box center [379, 92] width 26 height 16
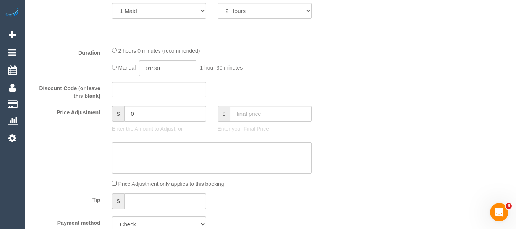
scroll to position [370, 0]
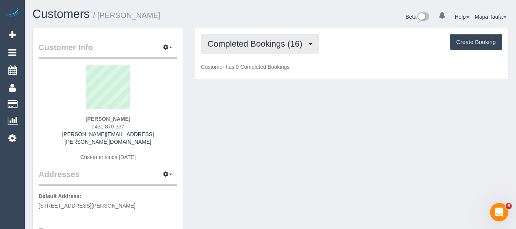
click at [288, 48] on span "Completed Bookings (16)" at bounding box center [256, 44] width 99 height 10
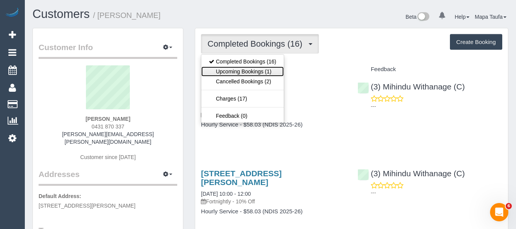
click at [270, 68] on link "Upcoming Bookings (1)" at bounding box center [242, 71] width 83 height 10
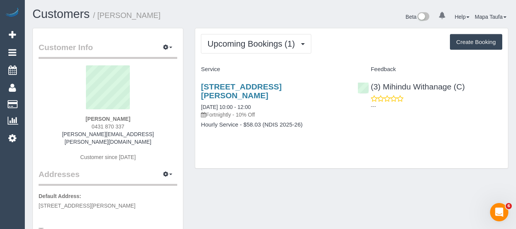
drag, startPoint x: 303, startPoint y: 187, endPoint x: 279, endPoint y: 182, distance: 25.3
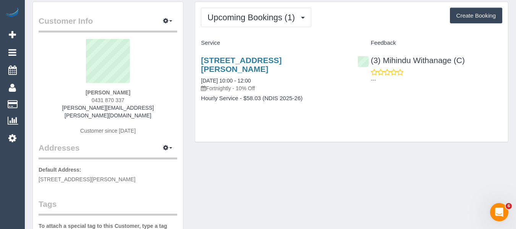
scroll to position [38, 0]
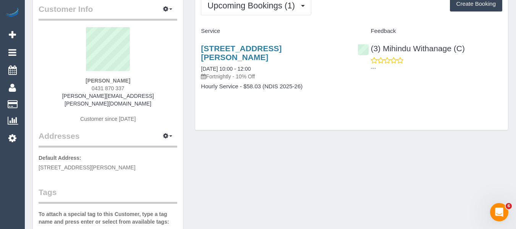
drag, startPoint x: 111, startPoint y: 87, endPoint x: 81, endPoint y: 89, distance: 29.9
click at [82, 87] on div "Brodie Ramos 0431 870 337 brodie.ramos@outlook.com Customer since 2025" at bounding box center [108, 78] width 139 height 103
copy span "0431 870 337"
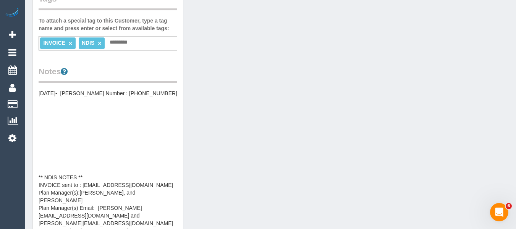
scroll to position [306, 0]
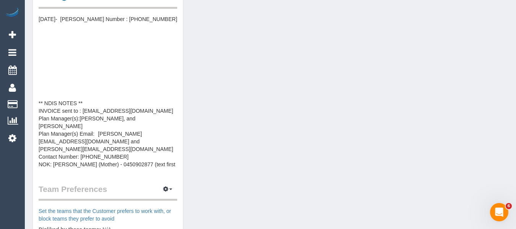
click at [135, 144] on pre "** PREFERENCES ** 23/01/2025 - FLEXIBILITY - Fridays after 10AM arrival - MR **…" at bounding box center [108, 91] width 139 height 153
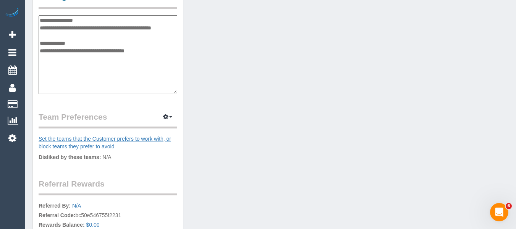
scroll to position [107, 0]
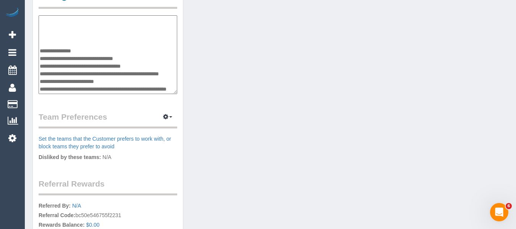
drag, startPoint x: 137, startPoint y: 75, endPoint x: 107, endPoint y: 75, distance: 30.2
click at [107, 75] on textarea "**********" at bounding box center [108, 54] width 139 height 79
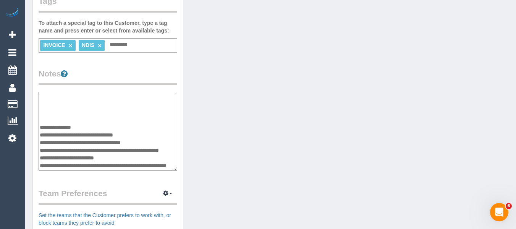
click at [296, 139] on div "Customer Info Edit Contact Info Send Message Email Preferences Special Sales Ta…" at bounding box center [271, 92] width 488 height 586
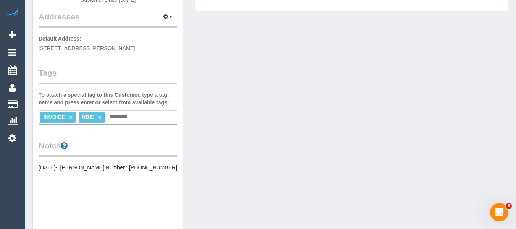
scroll to position [0, 0]
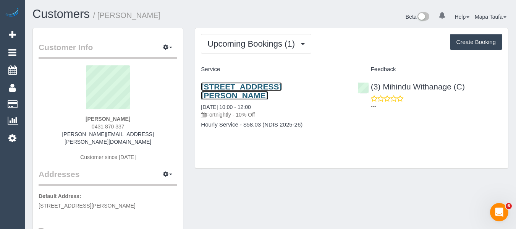
click at [232, 87] on link "4/28-30 Hutton Street, Thornbury, VIC 3071" at bounding box center [241, 91] width 81 height 18
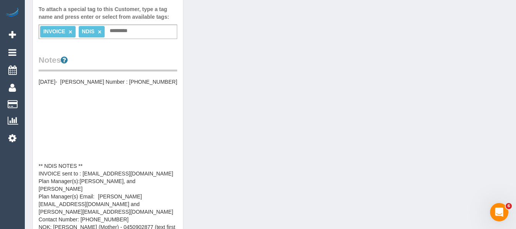
scroll to position [306, 0]
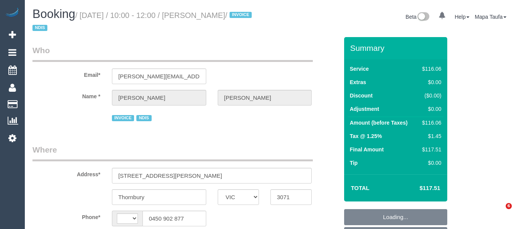
select select "VIC"
select select "object:278"
select select "number:28"
select select "number:14"
select select "number:18"
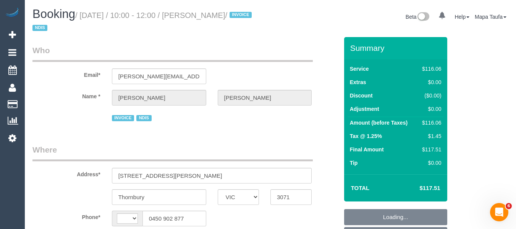
select select "number:36"
select select "number:33"
select select "string:AU"
select select "object:692"
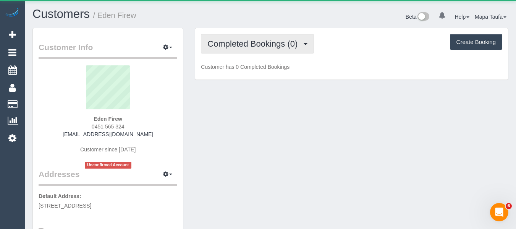
click at [311, 45] on button "Completed Bookings (0)" at bounding box center [257, 43] width 113 height 19
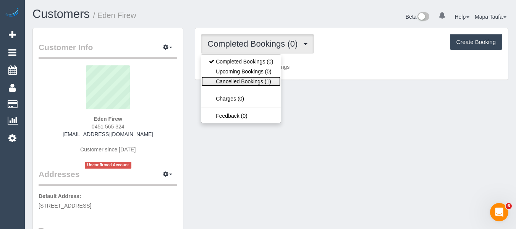
click at [264, 78] on link "Cancelled Bookings (1)" at bounding box center [240, 81] width 79 height 10
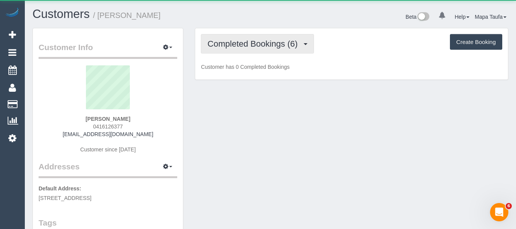
click at [253, 44] on span "Completed Bookings (6)" at bounding box center [254, 44] width 94 height 10
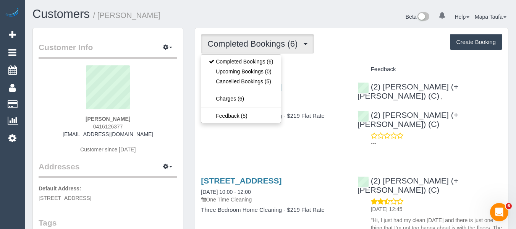
click at [342, 45] on div "Completed Bookings (6) Completed Bookings (6) Upcoming Bookings (0) Cancelled B…" at bounding box center [351, 43] width 301 height 19
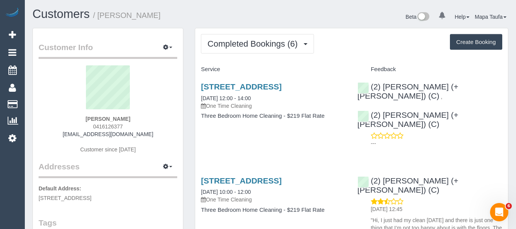
drag, startPoint x: 123, startPoint y: 126, endPoint x: 85, endPoint y: 124, distance: 37.9
click at [85, 123] on div "[PERSON_NAME] 0416126377 [EMAIL_ADDRESS][DOMAIN_NAME] Customer since [DATE]" at bounding box center [108, 113] width 139 height 96
copy span "0416126377"
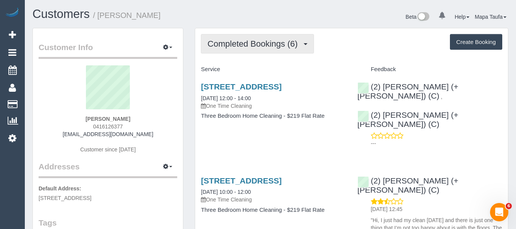
click at [253, 46] on span "Completed Bookings (6)" at bounding box center [254, 44] width 94 height 10
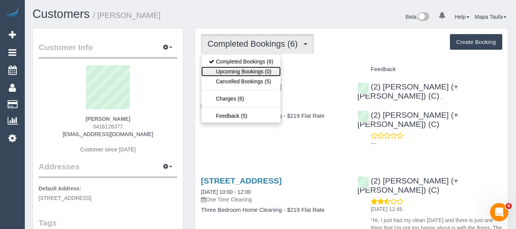
click at [251, 69] on link "Upcoming Bookings (0)" at bounding box center [240, 71] width 79 height 10
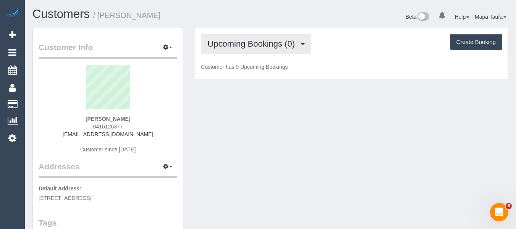
click at [243, 45] on span "Upcoming Bookings (0)" at bounding box center [252, 44] width 91 height 10
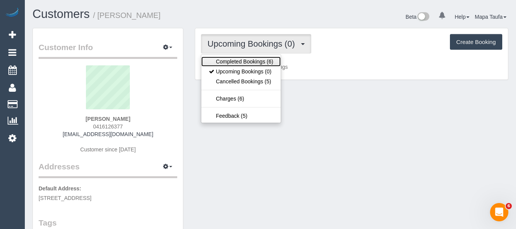
click at [232, 59] on link "Completed Bookings (6)" at bounding box center [240, 62] width 79 height 10
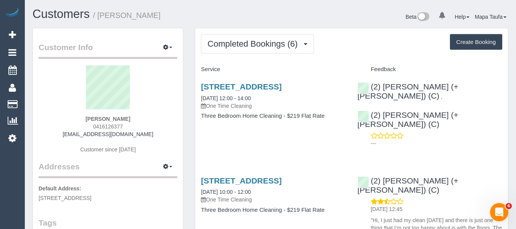
click at [71, 55] on legend "Customer Info Edit Contact Info Send Message Email Preferences Special Sales Ta…" at bounding box center [108, 50] width 139 height 17
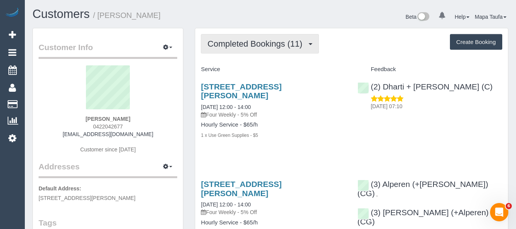
click at [225, 41] on span "Completed Bookings (11)" at bounding box center [256, 44] width 99 height 10
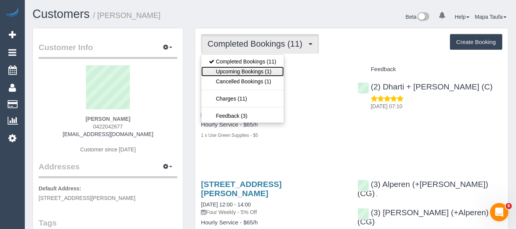
click at [239, 68] on link "Upcoming Bookings (1)" at bounding box center [242, 71] width 83 height 10
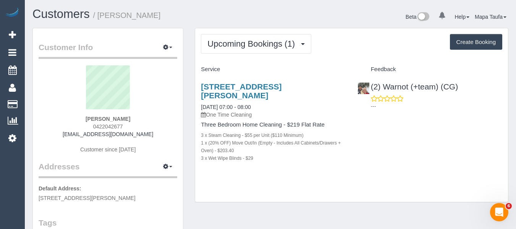
click at [405, 150] on div "[STREET_ADDRESS][PERSON_NAME] [DATE] 07:00 - 08:00 One Time Cleaning Three Bedr…" at bounding box center [351, 126] width 313 height 101
